Goal: Task Accomplishment & Management: Complete application form

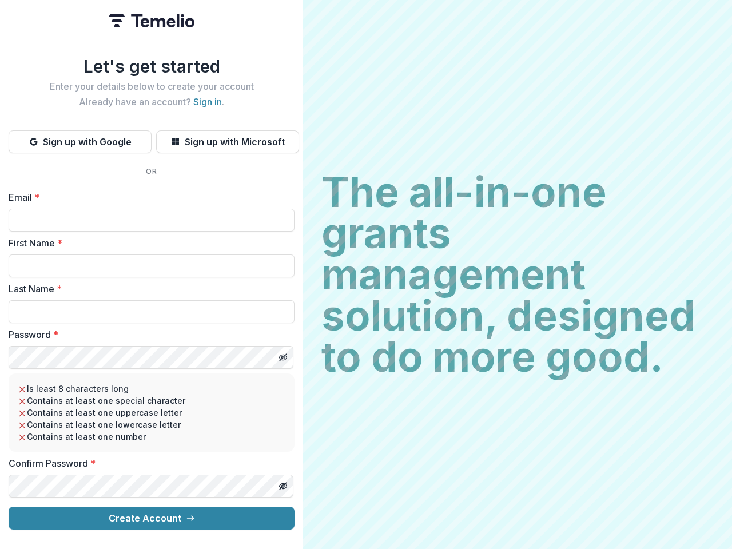
click at [366, 274] on h2 "The all-in-one grants management solution, designed to do more good." at bounding box center [517, 275] width 392 height 206
click at [80, 137] on button "Sign up with Google" at bounding box center [80, 141] width 143 height 23
click at [227, 137] on button "Sign up with Microsoft" at bounding box center [227, 141] width 143 height 23
click at [282, 354] on line "Toggle password visibility" at bounding box center [283, 357] width 7 height 7
click at [282, 483] on line "Toggle password visibility" at bounding box center [283, 486] width 7 height 7
